Goal: Task Accomplishment & Management: Manage account settings

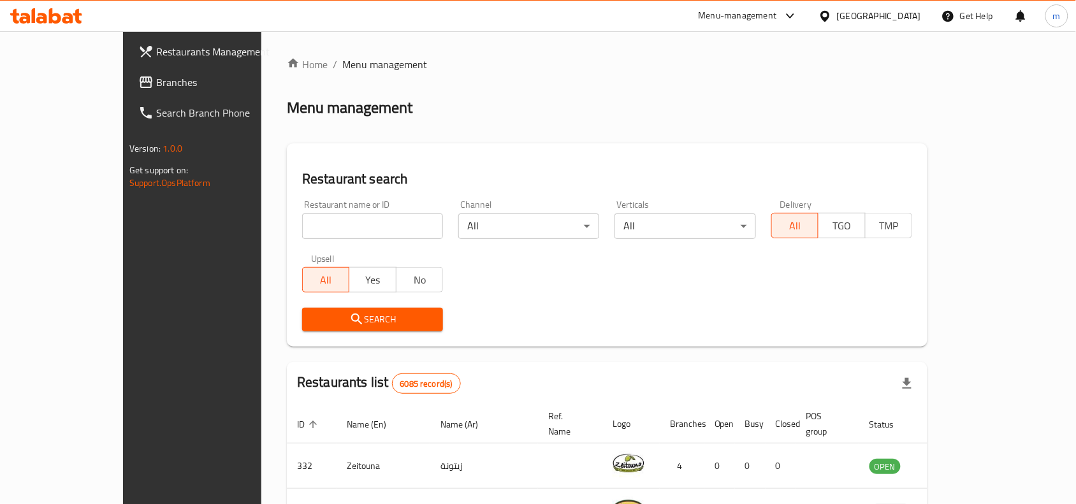
click at [896, 17] on div "Bahrain" at bounding box center [879, 16] width 84 height 14
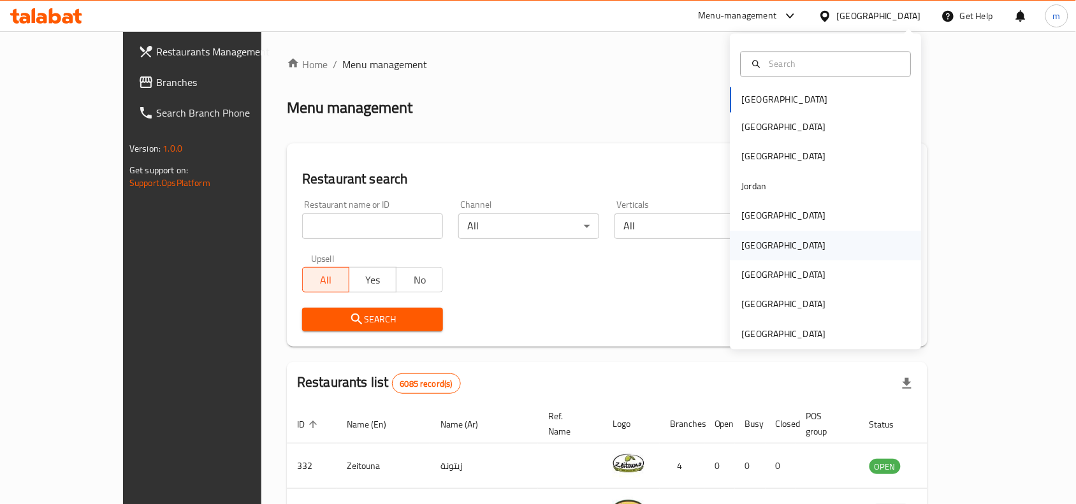
click at [750, 251] on div "[GEOGRAPHIC_DATA]" at bounding box center [784, 246] width 84 height 14
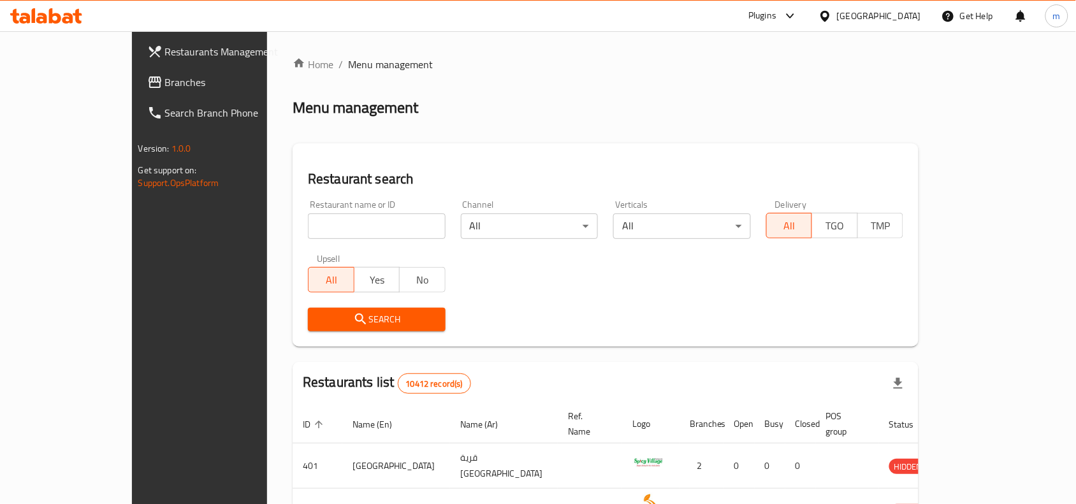
click at [165, 87] on span "Branches" at bounding box center [233, 82] width 136 height 15
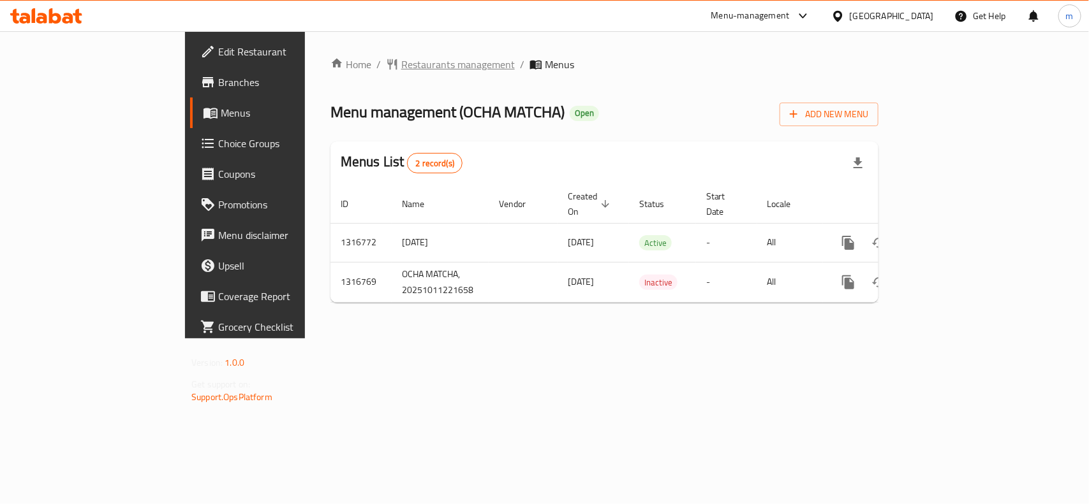
click at [401, 62] on span "Restaurants management" at bounding box center [458, 64] width 114 height 15
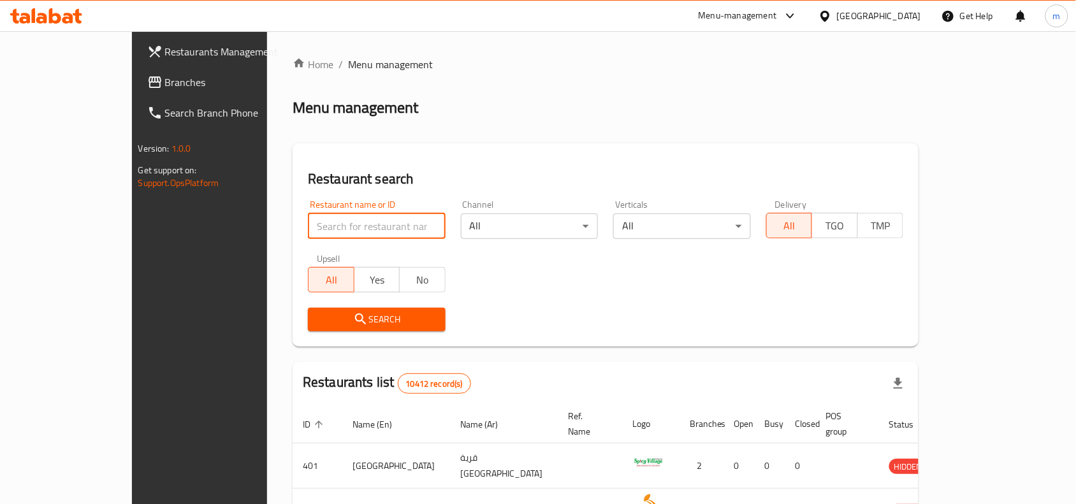
click at [311, 216] on input "search" at bounding box center [377, 227] width 138 height 26
paste input "707786"
type input "707786"
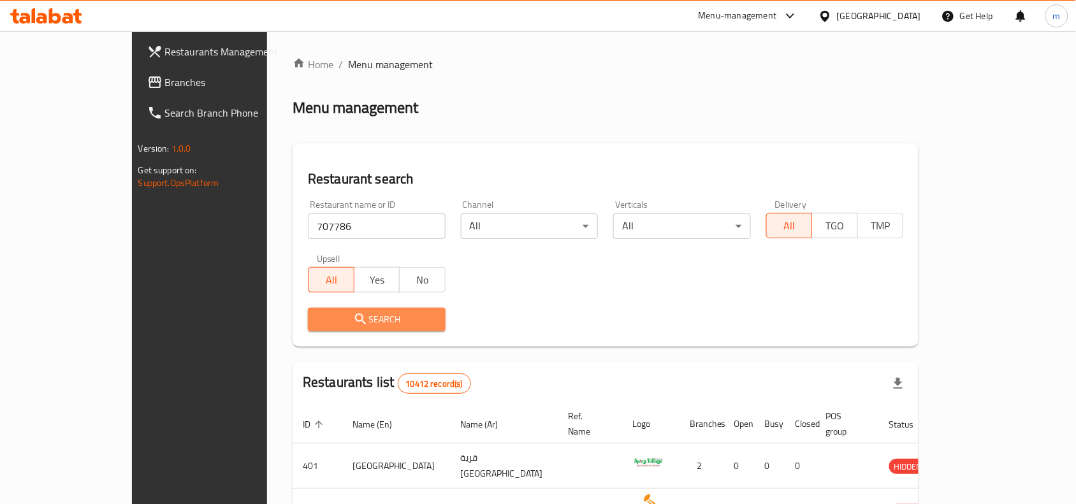
click at [355, 316] on span "Search" at bounding box center [376, 320] width 117 height 16
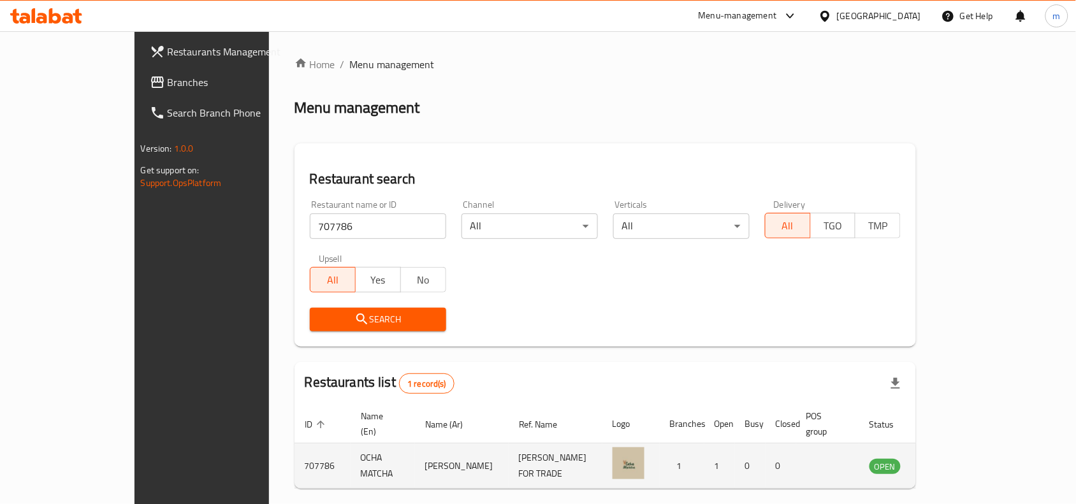
click at [645, 456] on img "enhanced table" at bounding box center [629, 464] width 32 height 32
click at [527, 458] on td "[PERSON_NAME] FOR TRADE" at bounding box center [556, 466] width 94 height 45
click at [901, 460] on span "OPEN" at bounding box center [885, 467] width 31 height 15
click at [951, 462] on icon "enhanced table" at bounding box center [944, 467] width 14 height 11
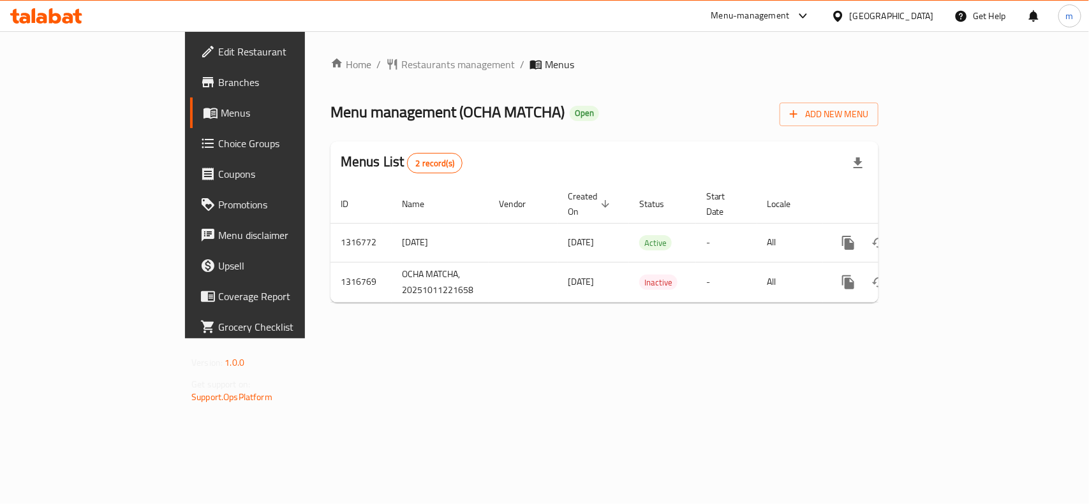
click at [218, 53] on span "Edit Restaurant" at bounding box center [287, 51] width 138 height 15
